Goal: Task Accomplishment & Management: Complete application form

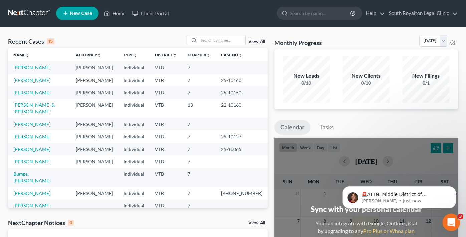
click at [448, 224] on icon "Open Intercom Messenger" at bounding box center [450, 221] width 11 height 11
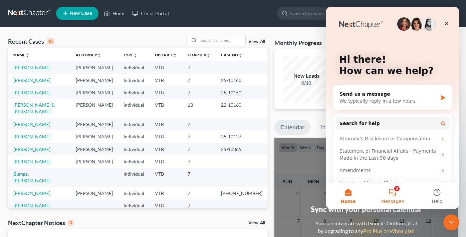
click at [392, 192] on button "3 Messages" at bounding box center [392, 195] width 44 height 27
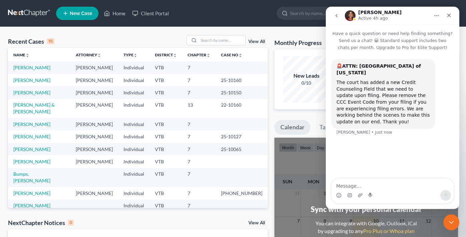
click at [336, 14] on icon "go back" at bounding box center [336, 15] width 5 height 5
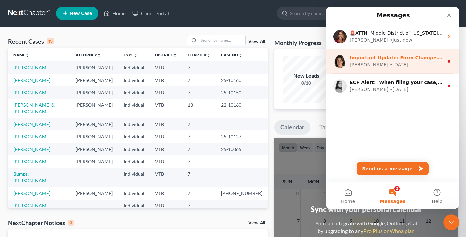
click at [389, 66] on div "• [DATE]" at bounding box center [398, 64] width 19 height 7
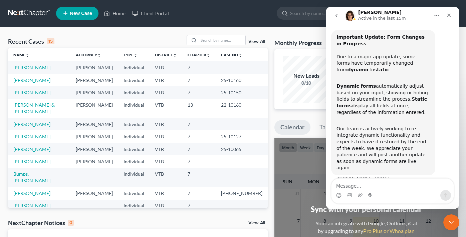
scroll to position [29, 0]
click at [338, 18] on button "go back" at bounding box center [336, 15] width 13 height 13
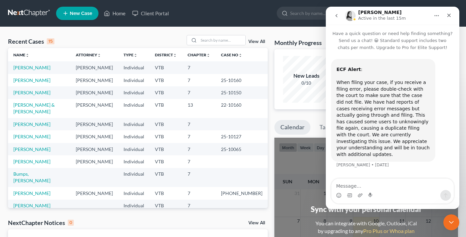
click at [338, 14] on icon "go back" at bounding box center [336, 15] width 5 height 5
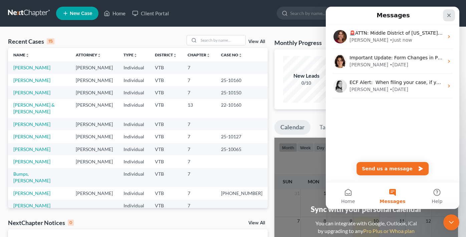
click at [448, 17] on icon "Close" at bounding box center [448, 15] width 5 height 5
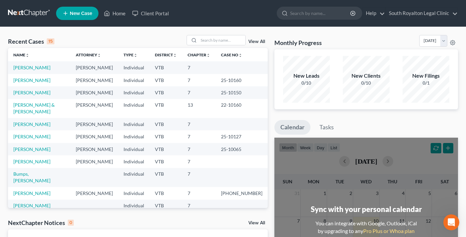
click at [79, 14] on span "New Case" at bounding box center [81, 13] width 22 height 5
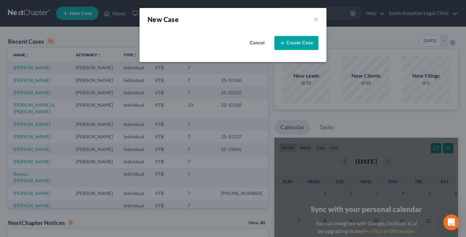
select select "82"
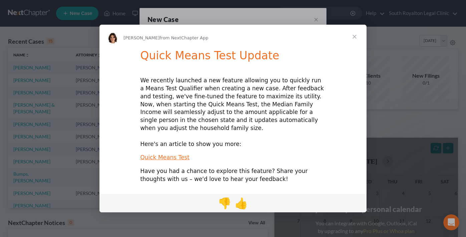
click at [355, 44] on span "Close" at bounding box center [354, 37] width 24 height 24
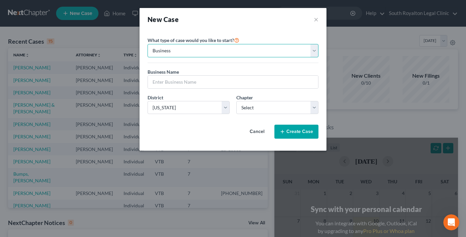
select select "0"
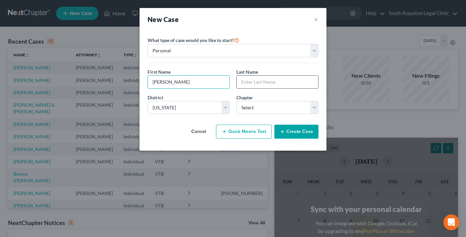
type input "[PERSON_NAME]"
click at [199, 82] on input "[PERSON_NAME]" at bounding box center [188, 82] width 81 height 13
type input "[PERSON_NAME]"
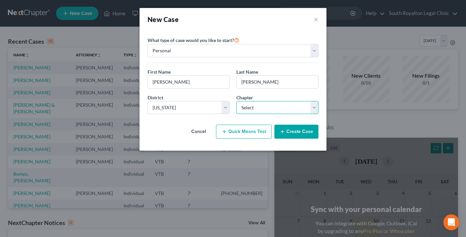
select select "0"
click at [296, 133] on button "Create Case" at bounding box center [296, 132] width 44 height 14
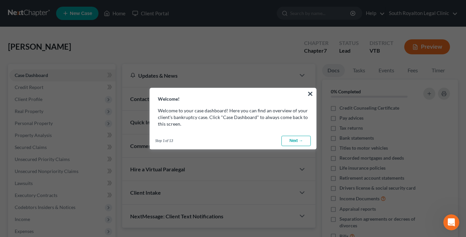
click at [295, 140] on link "Next →" at bounding box center [295, 141] width 29 height 11
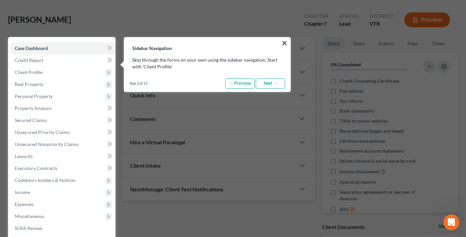
scroll to position [30, 0]
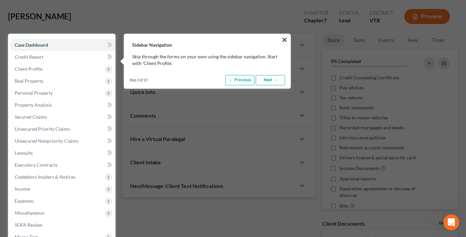
click at [271, 81] on link "Next →" at bounding box center [269, 80] width 29 height 11
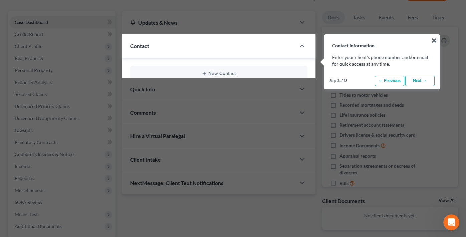
scroll to position [54, 0]
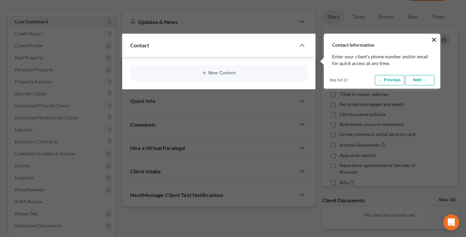
click at [418, 81] on link "Next →" at bounding box center [419, 80] width 29 height 11
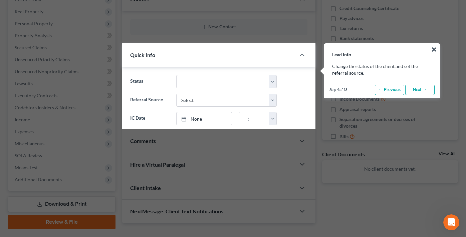
scroll to position [109, 0]
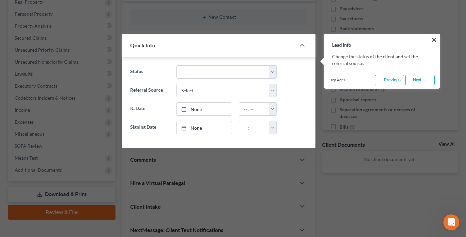
click at [421, 81] on link "Next →" at bounding box center [419, 80] width 29 height 11
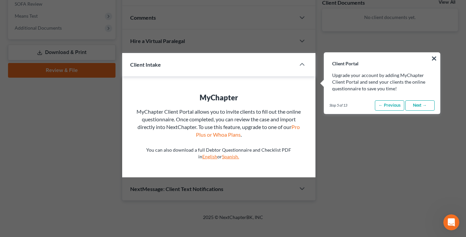
scroll to position [270, 0]
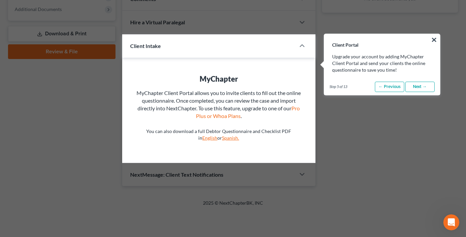
click at [421, 86] on link "Next →" at bounding box center [419, 87] width 29 height 11
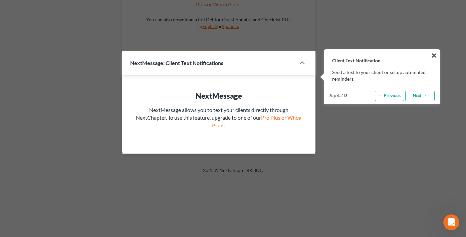
scroll to position [398, 0]
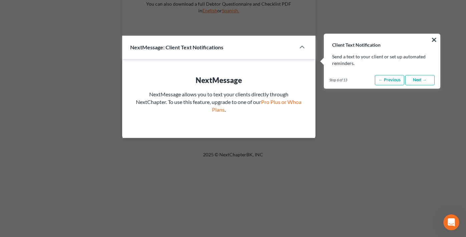
click at [423, 82] on link "Next →" at bounding box center [419, 80] width 29 height 11
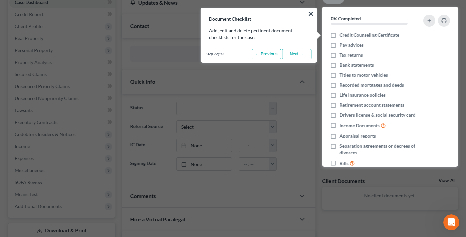
scroll to position [47, 0]
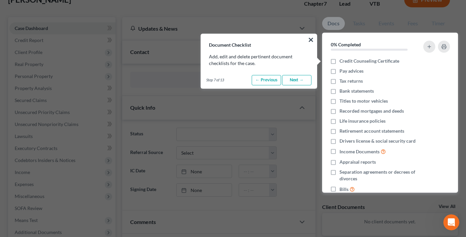
click at [299, 80] on link "Next →" at bounding box center [296, 80] width 29 height 11
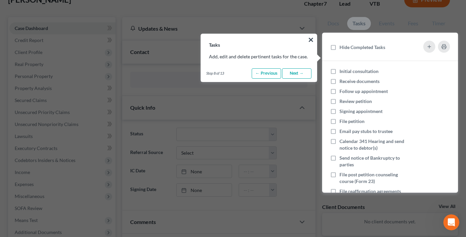
click at [300, 74] on link "Next →" at bounding box center [296, 73] width 29 height 11
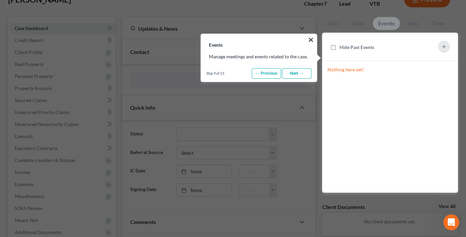
click at [300, 74] on link "Next →" at bounding box center [296, 73] width 29 height 11
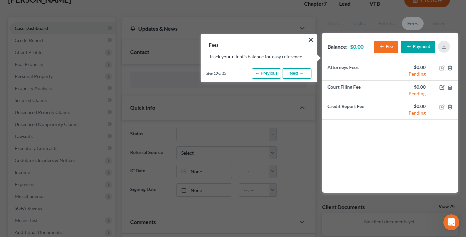
click at [300, 74] on link "Next →" at bounding box center [296, 73] width 29 height 11
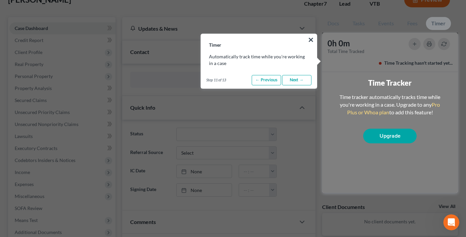
click at [299, 81] on link "Next →" at bounding box center [296, 80] width 29 height 11
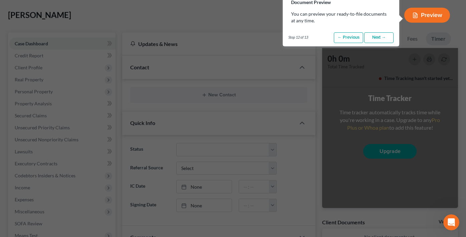
scroll to position [0, 0]
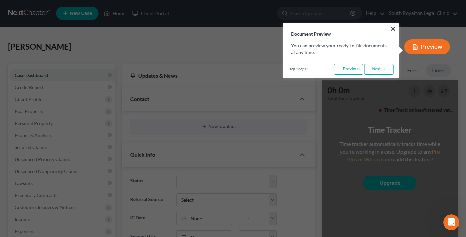
click at [372, 68] on link "Next →" at bounding box center [378, 69] width 29 height 11
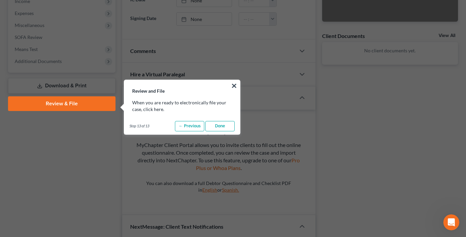
scroll to position [264, 0]
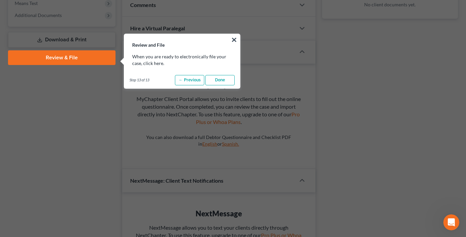
click at [222, 77] on link "Done" at bounding box center [219, 80] width 29 height 11
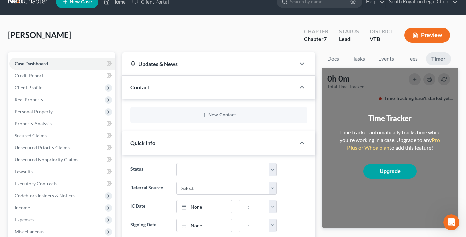
scroll to position [10, 0]
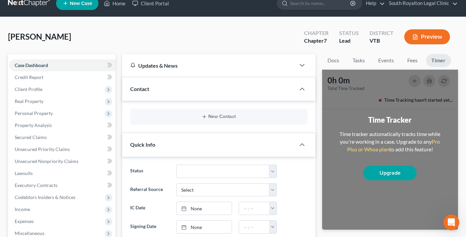
click at [210, 90] on div "Contact" at bounding box center [208, 88] width 173 height 23
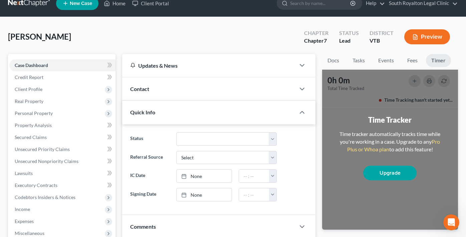
click at [210, 90] on div "Contact" at bounding box center [208, 88] width 173 height 23
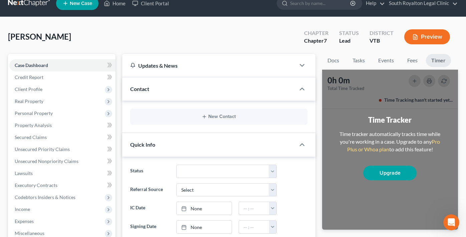
click at [204, 111] on div "New Contact" at bounding box center [218, 117] width 177 height 16
click at [217, 117] on button "New Contact" at bounding box center [218, 116] width 166 height 5
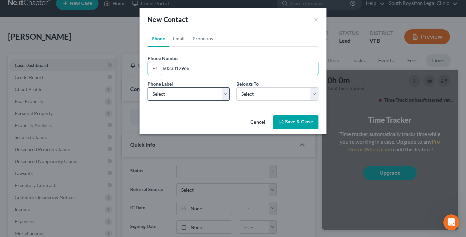
type input "6033312966"
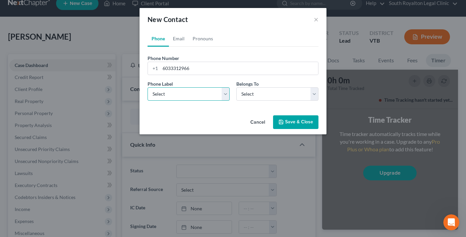
select select "2"
select select "0"
click at [180, 40] on link "Email" at bounding box center [179, 39] width 20 height 16
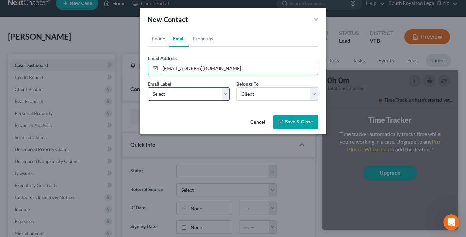
type input "[EMAIL_ADDRESS][DOMAIN_NAME]"
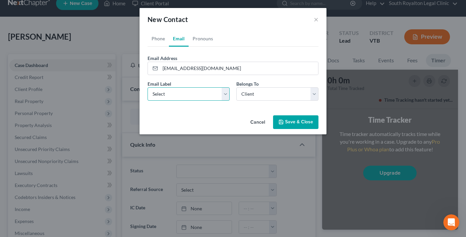
select select "1"
click at [286, 123] on button "Save & Close" at bounding box center [295, 122] width 45 height 14
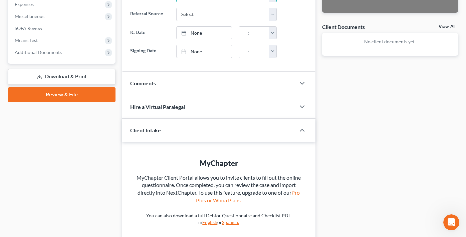
scroll to position [217, 0]
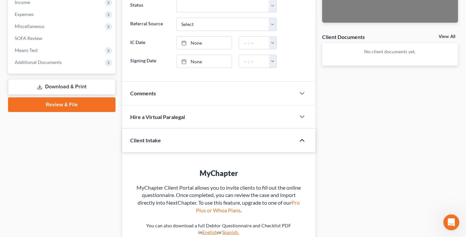
click at [303, 141] on icon "button" at bounding box center [302, 140] width 8 height 8
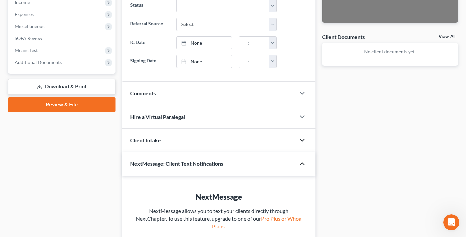
click at [302, 163] on icon "button" at bounding box center [302, 164] width 8 height 8
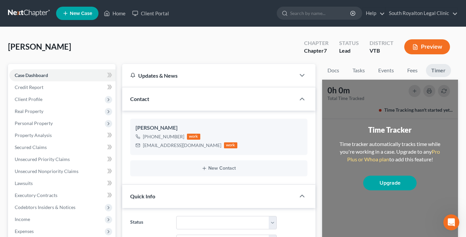
scroll to position [0, 0]
click at [305, 100] on icon "button" at bounding box center [302, 99] width 8 height 8
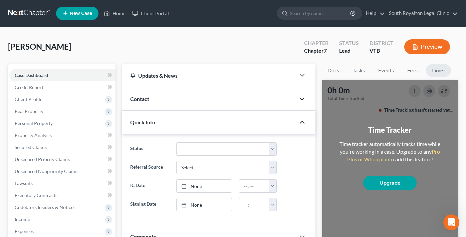
click at [302, 125] on icon "button" at bounding box center [302, 122] width 8 height 8
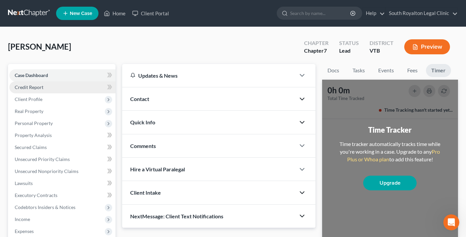
click at [75, 89] on link "Credit Report" at bounding box center [62, 87] width 106 height 12
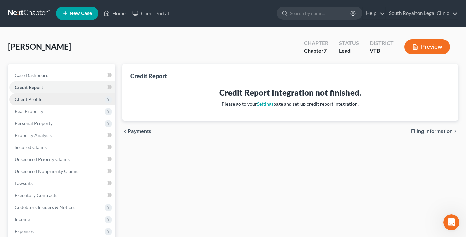
click at [56, 100] on span "Client Profile" at bounding box center [62, 99] width 106 height 12
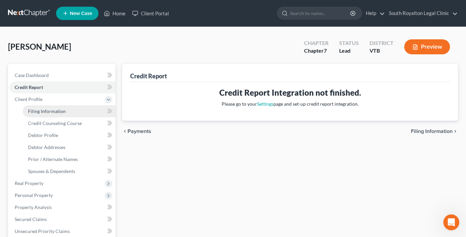
click at [51, 111] on span "Filing Information" at bounding box center [47, 111] width 38 height 6
select select "1"
select select "0"
select select "82"
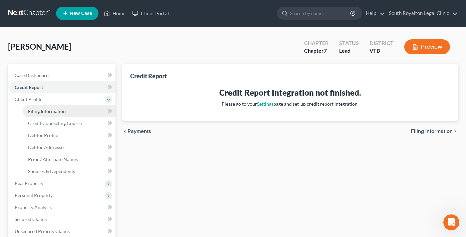
select select "49"
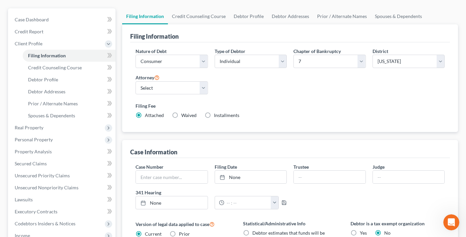
scroll to position [19, 0]
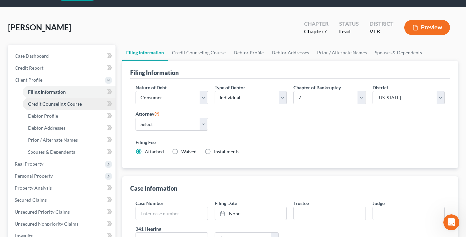
click at [57, 106] on span "Credit Counseling Course" at bounding box center [55, 104] width 54 height 6
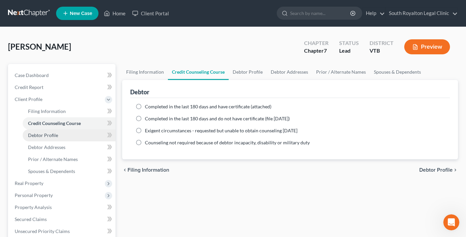
click at [42, 135] on span "Debtor Profile" at bounding box center [43, 135] width 30 height 6
select select "0"
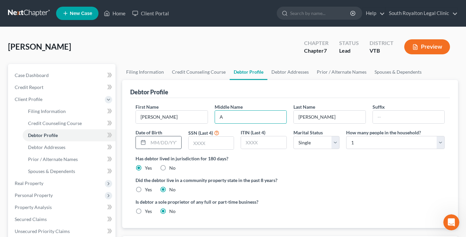
type input "A"
click at [162, 146] on input "text" at bounding box center [164, 142] width 33 height 13
click at [208, 139] on input "text" at bounding box center [210, 143] width 45 height 13
click at [155, 144] on input "11161966" at bounding box center [164, 142] width 33 height 13
click at [162, 143] on input "11/161966" at bounding box center [164, 142] width 33 height 13
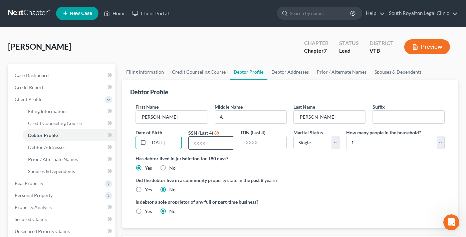
type input "[DATE]"
click at [199, 142] on input "text" at bounding box center [210, 143] width 45 height 13
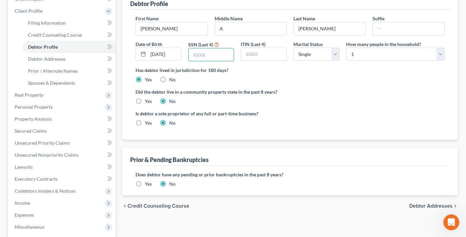
scroll to position [8, 0]
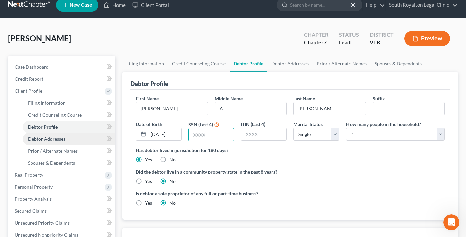
click at [70, 138] on link "Debtor Addresses" at bounding box center [69, 139] width 93 height 12
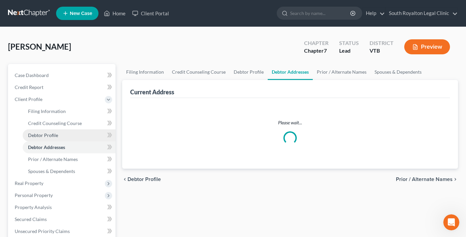
select select "0"
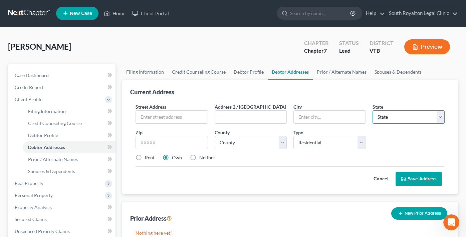
select select "28"
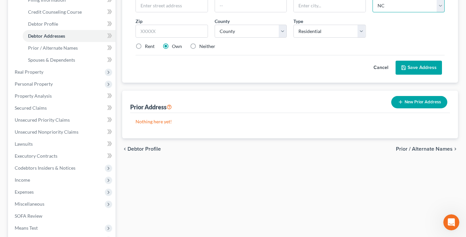
scroll to position [113, 0]
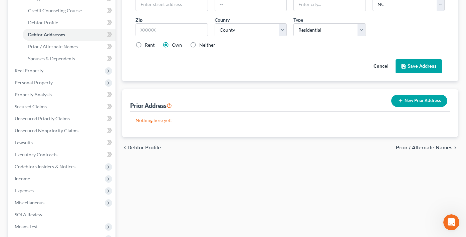
click at [411, 103] on button "New Prior Address" at bounding box center [419, 101] width 56 height 12
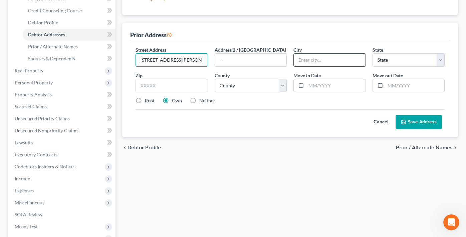
type input "[STREET_ADDRESS][PERSON_NAME]"
type input "Lemington"
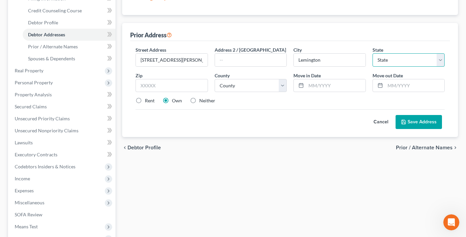
select select "49"
type input "05903"
type input "Canaan"
click at [432, 122] on button "Save Address" at bounding box center [418, 122] width 46 height 14
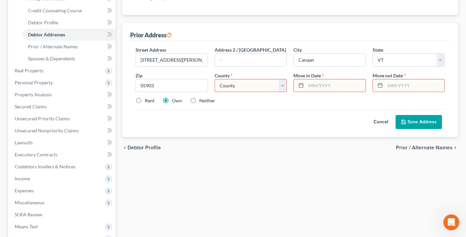
select select "4"
click at [315, 87] on input "text" at bounding box center [335, 85] width 59 height 13
click at [301, 86] on icon at bounding box center [300, 85] width 5 height 5
click at [301, 85] on line at bounding box center [301, 85] width 4 height 0
click at [313, 84] on input "text" at bounding box center [335, 85] width 59 height 13
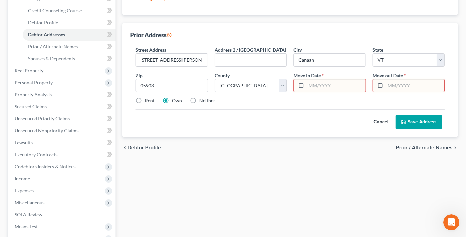
click at [301, 84] on icon at bounding box center [300, 85] width 5 height 5
click at [311, 86] on input "text" at bounding box center [335, 85] width 59 height 13
type input "[DATE]"
click at [389, 86] on input "text" at bounding box center [414, 85] width 59 height 13
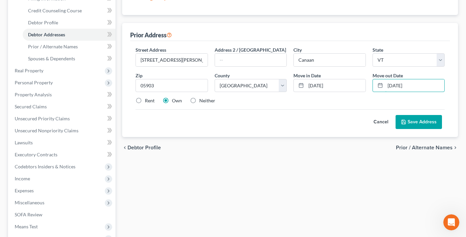
type input "[DATE]"
click at [428, 120] on button "Save Address" at bounding box center [418, 122] width 46 height 14
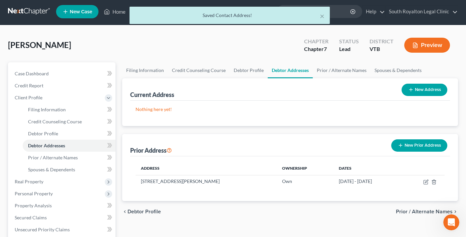
scroll to position [0, 0]
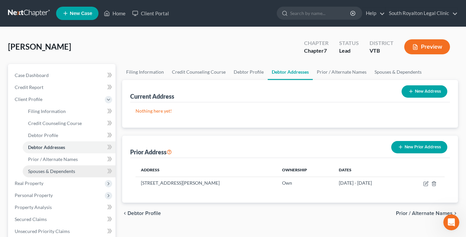
click at [62, 171] on span "Spouses & Dependents" at bounding box center [51, 171] width 47 height 6
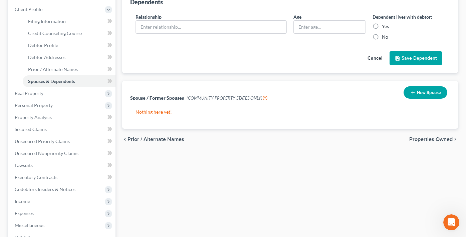
scroll to position [16, 0]
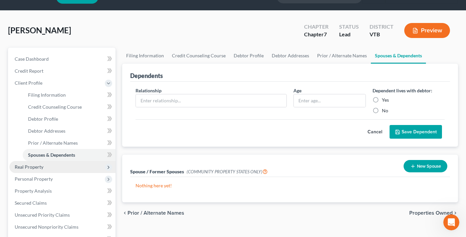
click at [45, 172] on span "Real Property" at bounding box center [62, 167] width 106 height 12
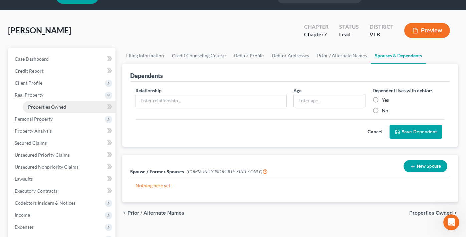
click at [63, 109] on span "Properties Owned" at bounding box center [47, 107] width 38 height 6
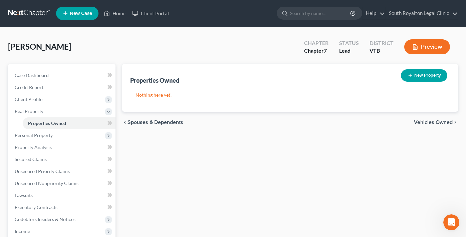
click at [421, 77] on button "New Property" at bounding box center [424, 75] width 46 height 12
select select "0"
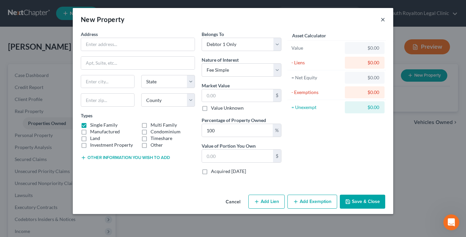
click at [383, 19] on button "×" at bounding box center [382, 19] width 5 height 8
